Goal: Use online tool/utility

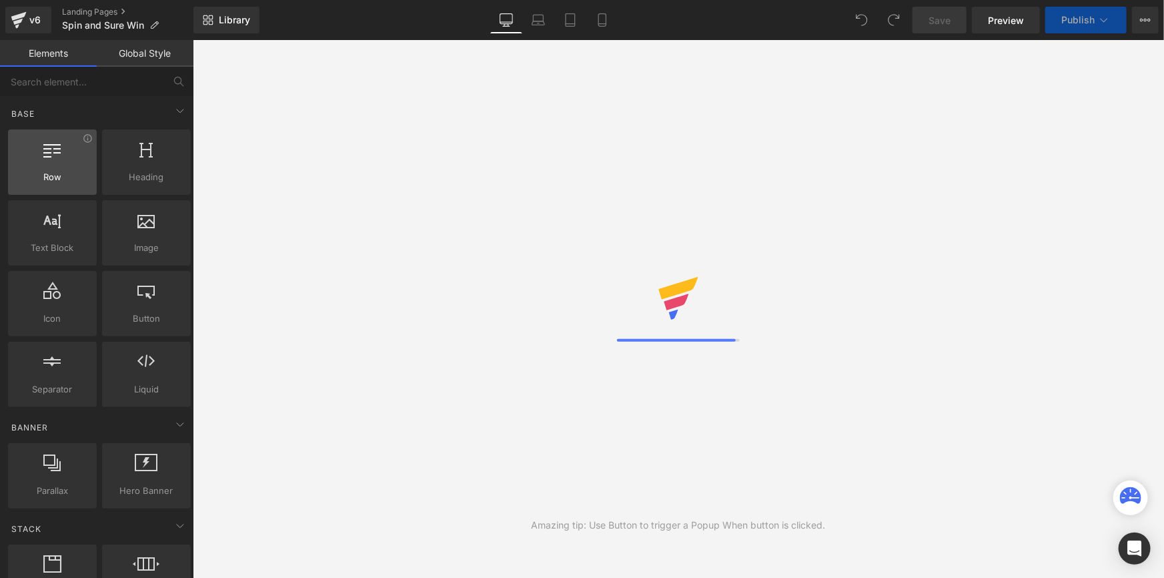
drag, startPoint x: 59, startPoint y: 173, endPoint x: 77, endPoint y: 147, distance: 31.7
click at [77, 147] on div "Row rows, columns, layouts, div" at bounding box center [52, 161] width 89 height 65
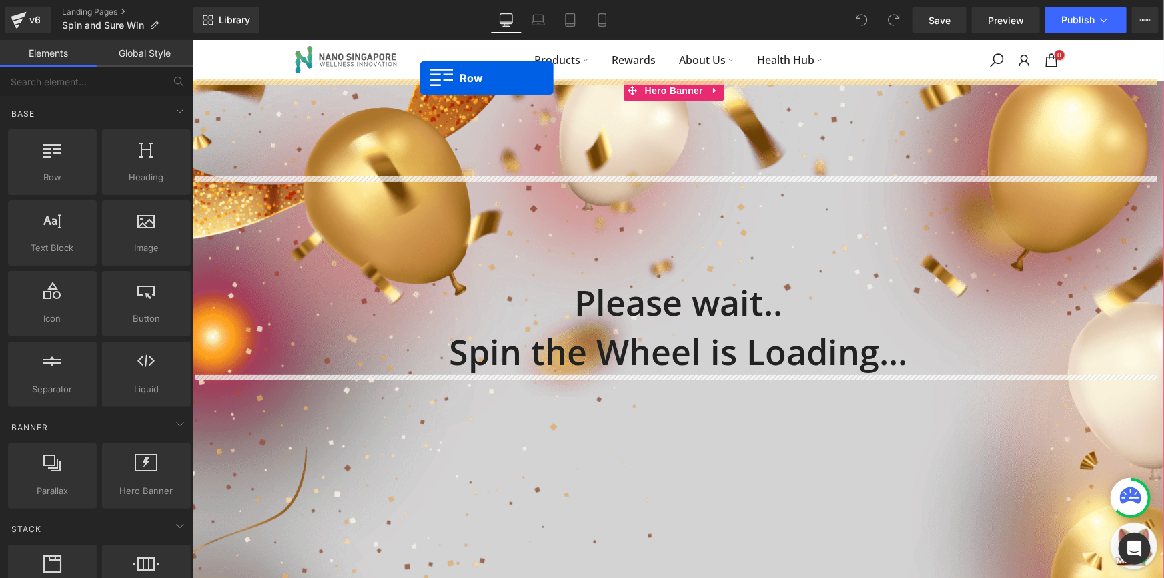
drag, startPoint x: 250, startPoint y: 199, endPoint x: 420, endPoint y: 77, distance: 209.1
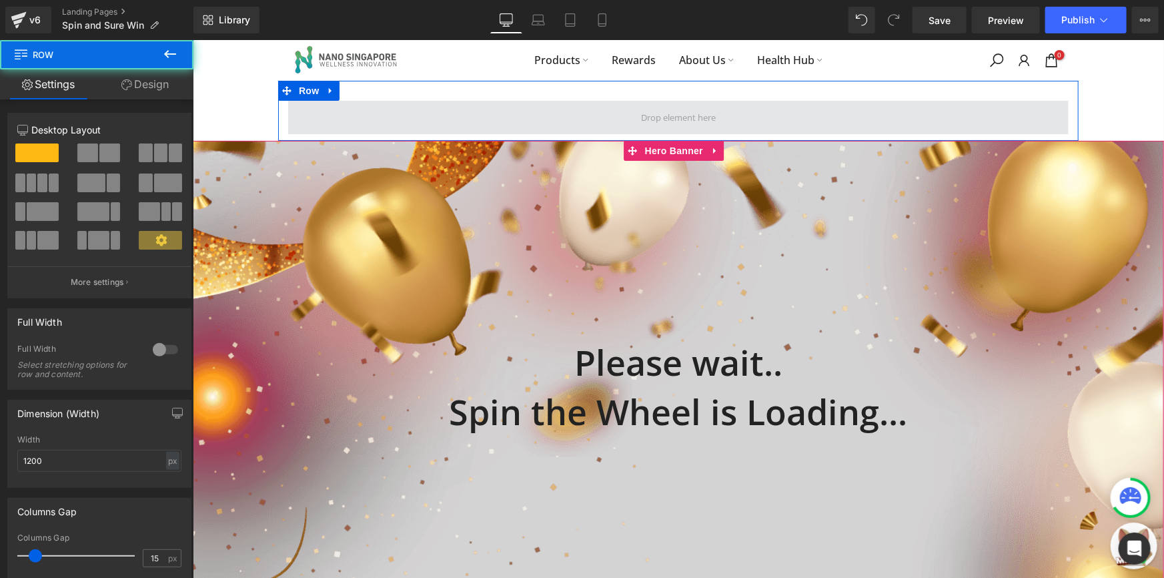
click at [434, 116] on span at bounding box center [678, 116] width 781 height 33
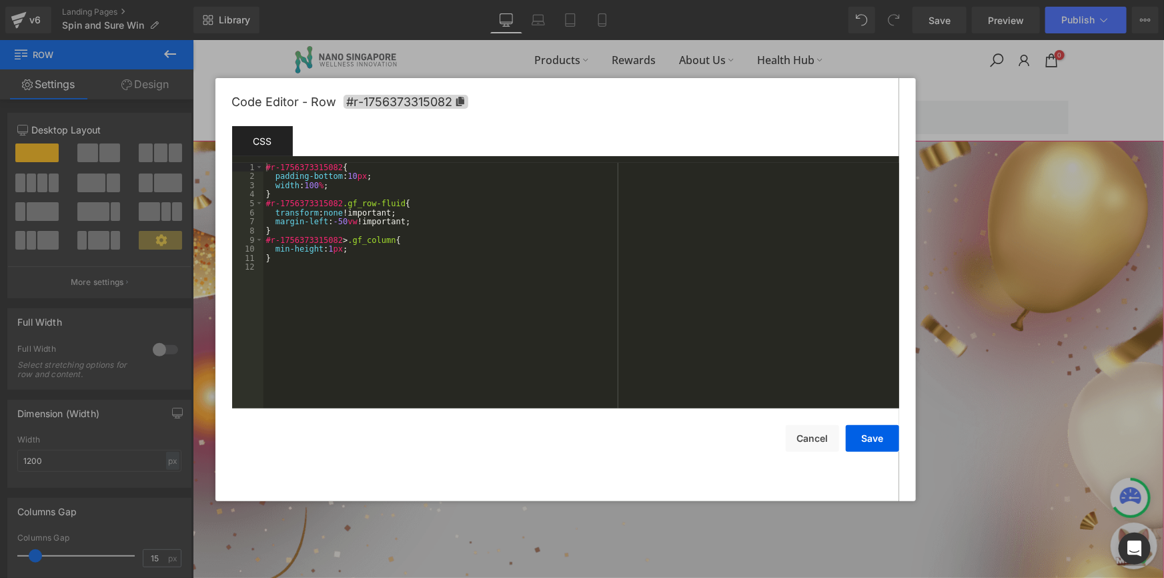
click at [453, 0] on div "Row You are previewing how the will restyle your page. You can not edit Element…" at bounding box center [582, 0] width 1164 height 0
click at [0, 0] on div at bounding box center [0, 0] width 0 height 0
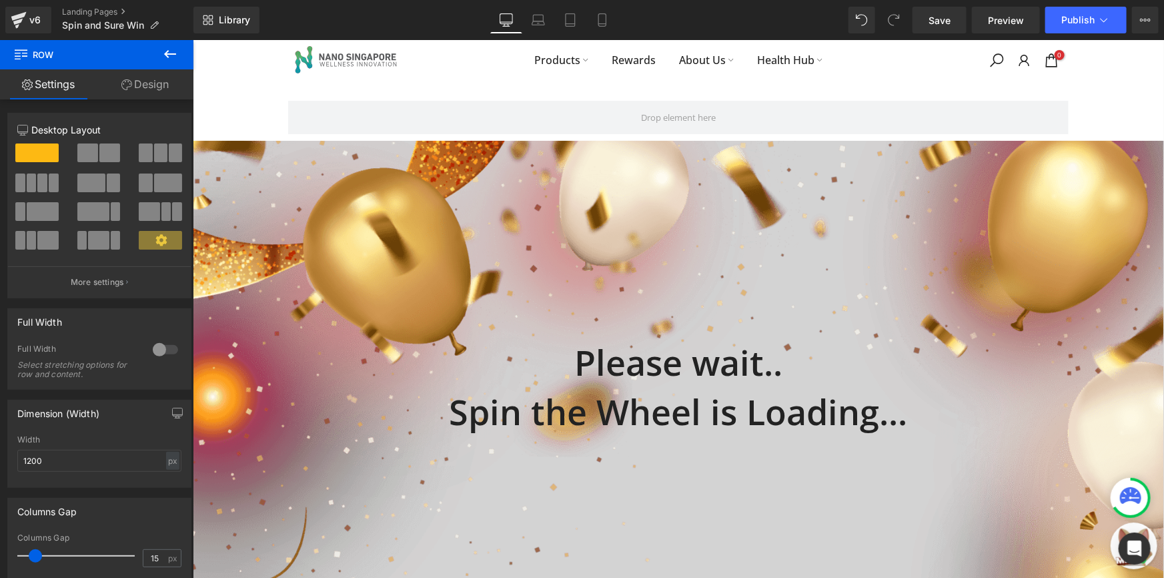
click at [176, 51] on icon at bounding box center [170, 54] width 16 height 16
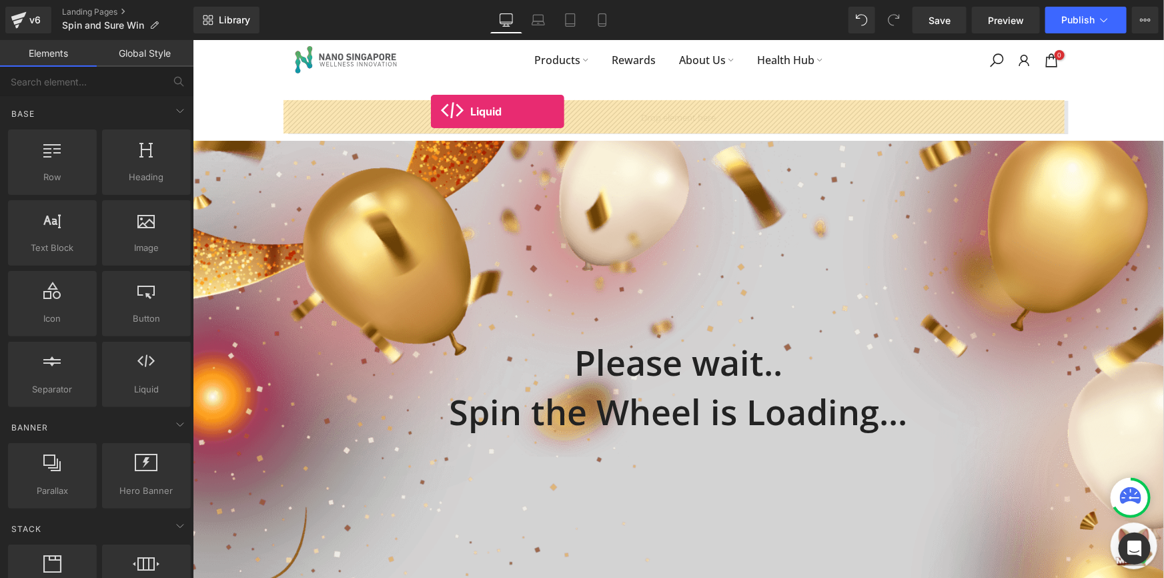
drag, startPoint x: 345, startPoint y: 412, endPoint x: 430, endPoint y: 111, distance: 313.5
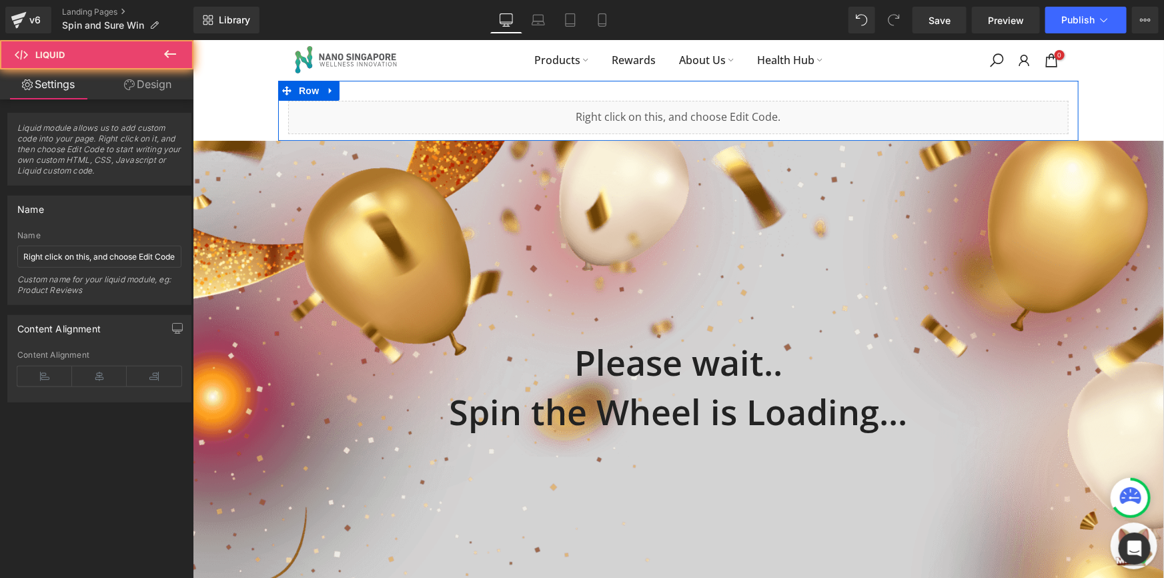
click at [450, 121] on div "Liquid" at bounding box center [678, 116] width 781 height 33
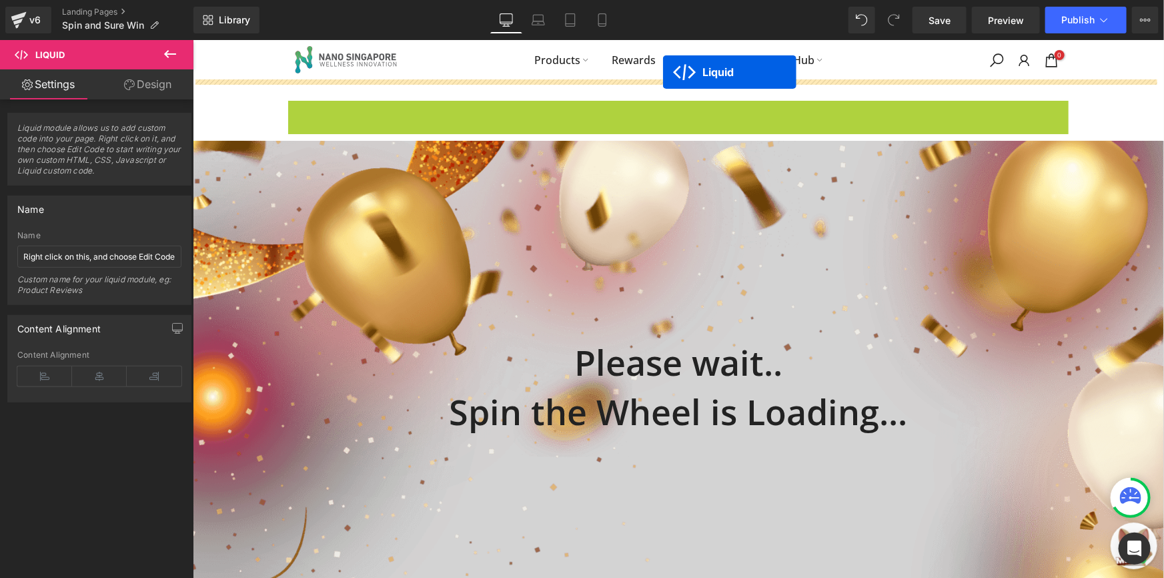
drag, startPoint x: 663, startPoint y: 111, endPoint x: 663, endPoint y: 71, distance: 40.0
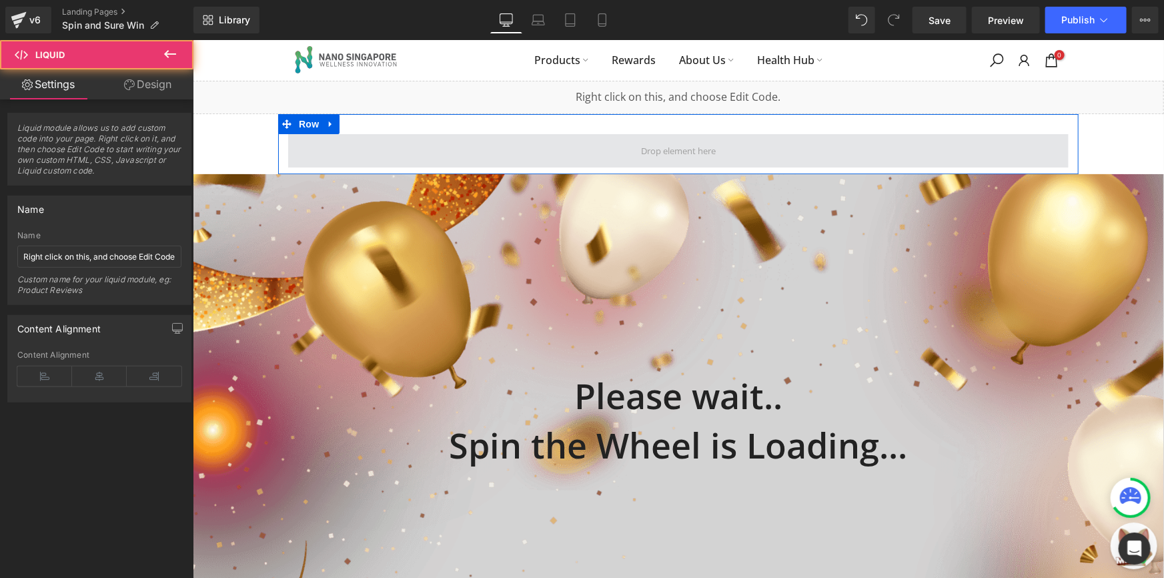
click at [535, 147] on span at bounding box center [678, 149] width 781 height 33
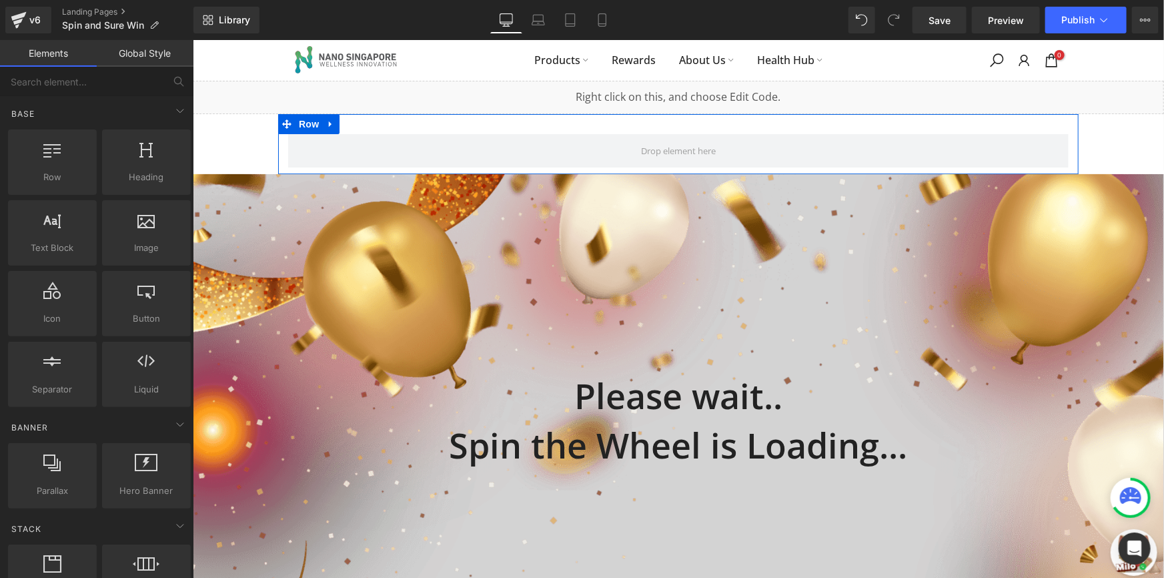
drag, startPoint x: 619, startPoint y: 327, endPoint x: 426, endPoint y: 286, distance: 197.1
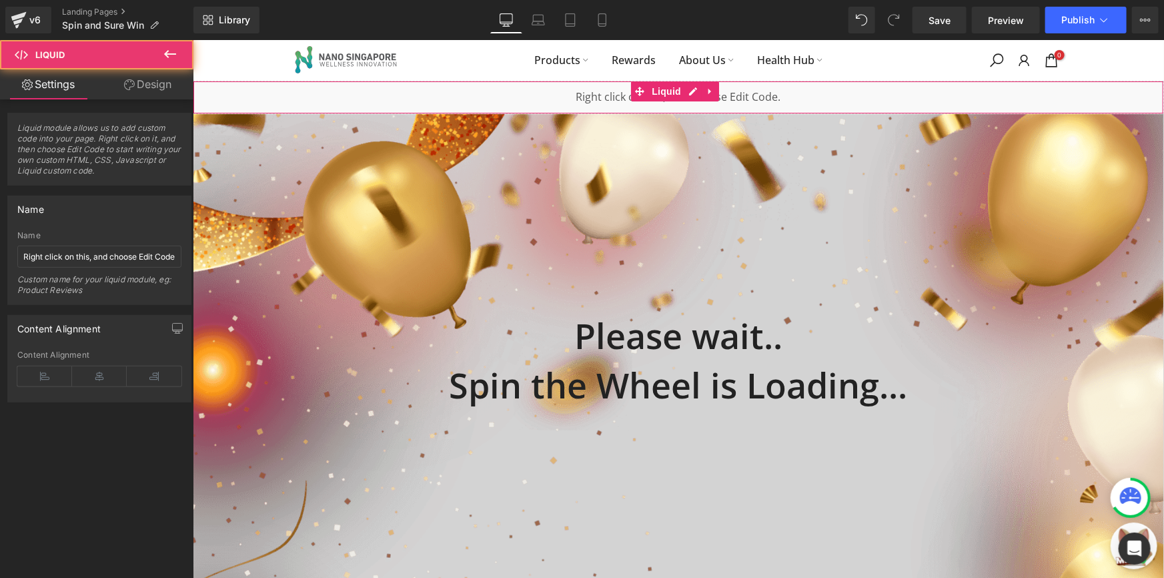
click at [476, 91] on div "Liquid" at bounding box center [678, 96] width 972 height 33
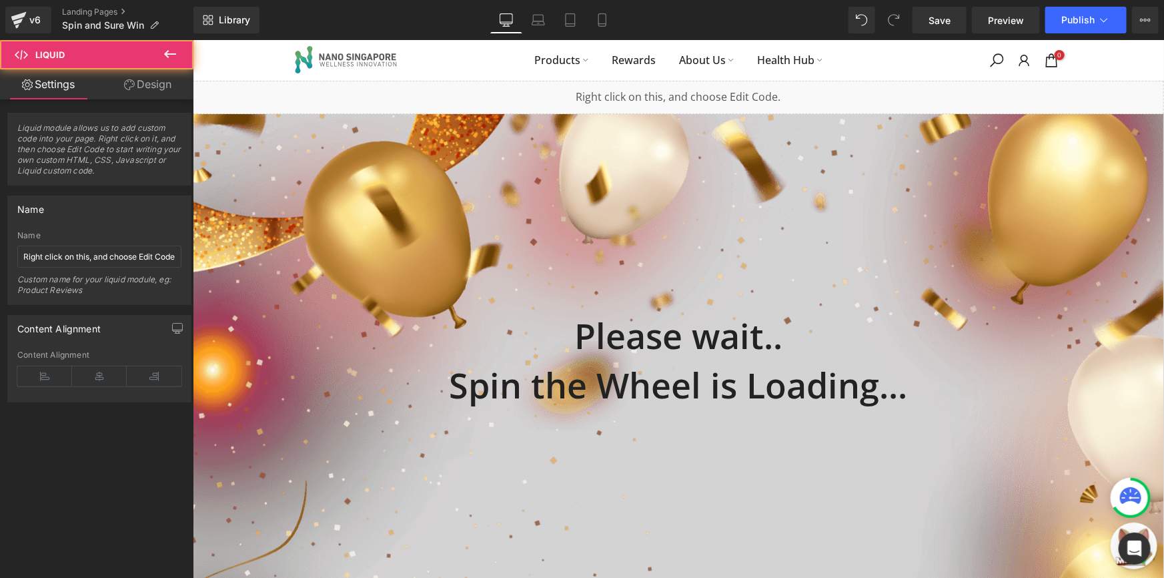
click at [691, 87] on icon at bounding box center [688, 91] width 7 height 8
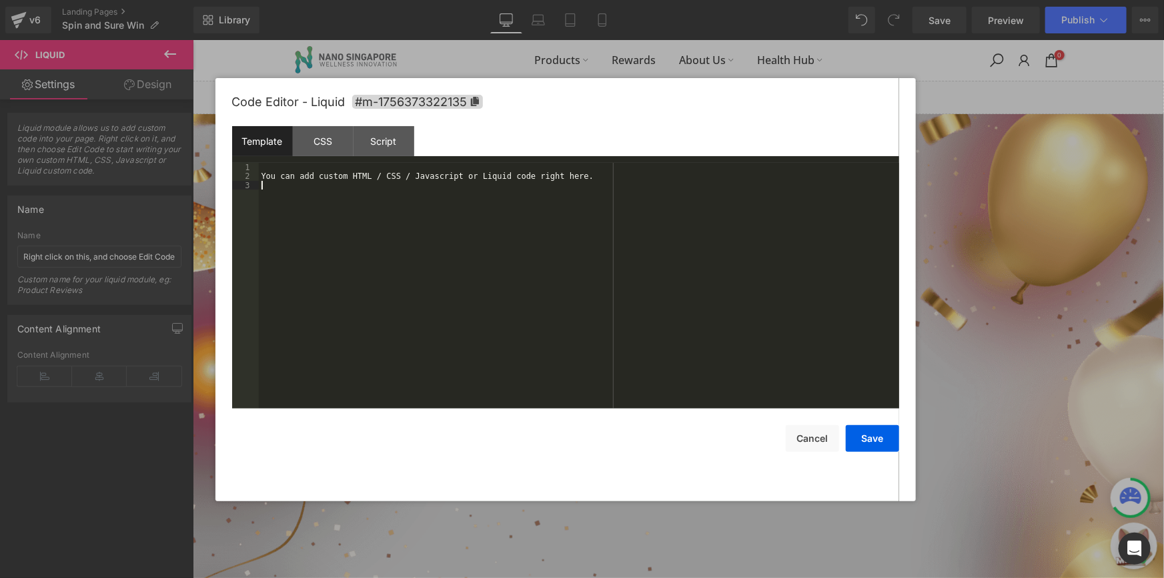
click at [543, 209] on div "You can add custom HTML / CSS / Javascript or Liquid code right here." at bounding box center [579, 295] width 641 height 264
click at [877, 440] on button "Save" at bounding box center [872, 438] width 53 height 27
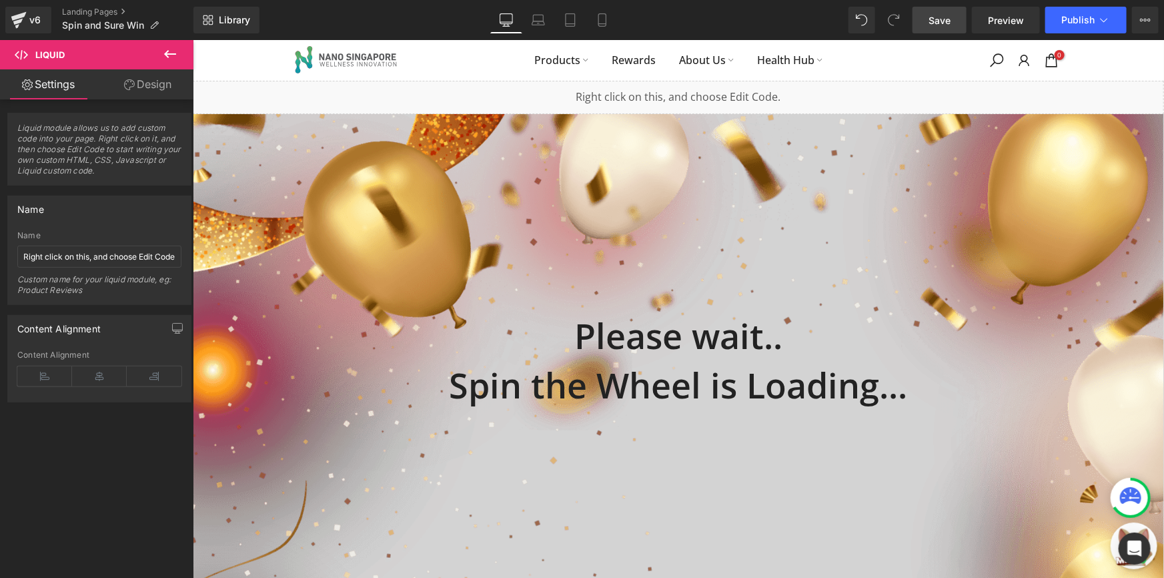
click at [958, 27] on link "Save" at bounding box center [940, 20] width 54 height 27
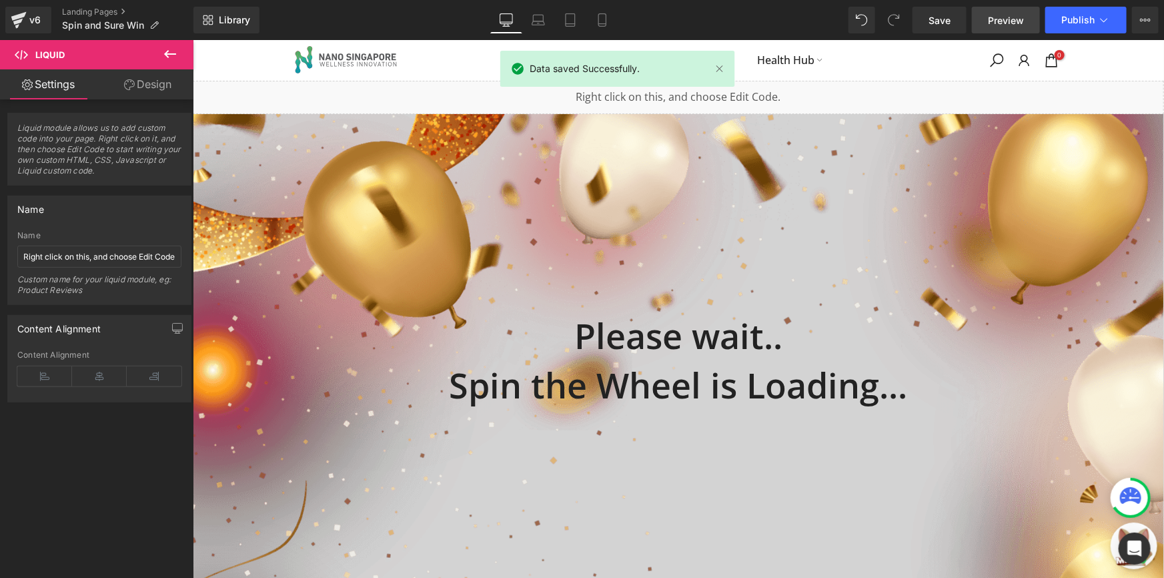
click at [980, 20] on link "Preview" at bounding box center [1006, 20] width 68 height 27
